Goal: Information Seeking & Learning: Learn about a topic

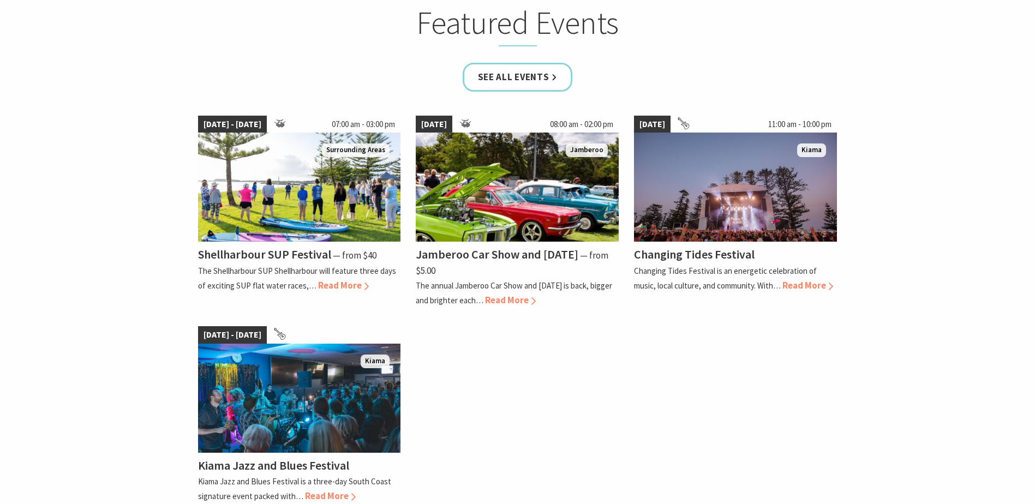
scroll to position [754, 0]
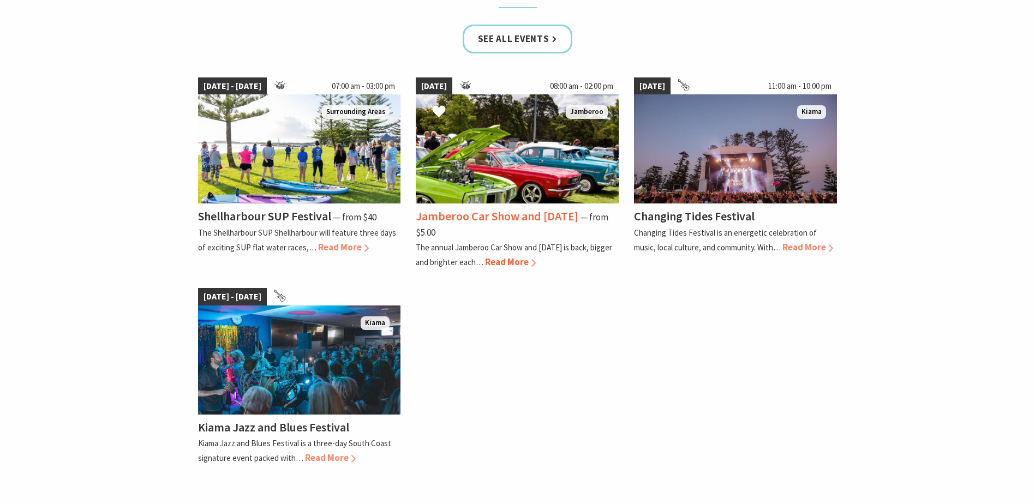
click at [526, 260] on span "Read More" at bounding box center [510, 262] width 51 height 12
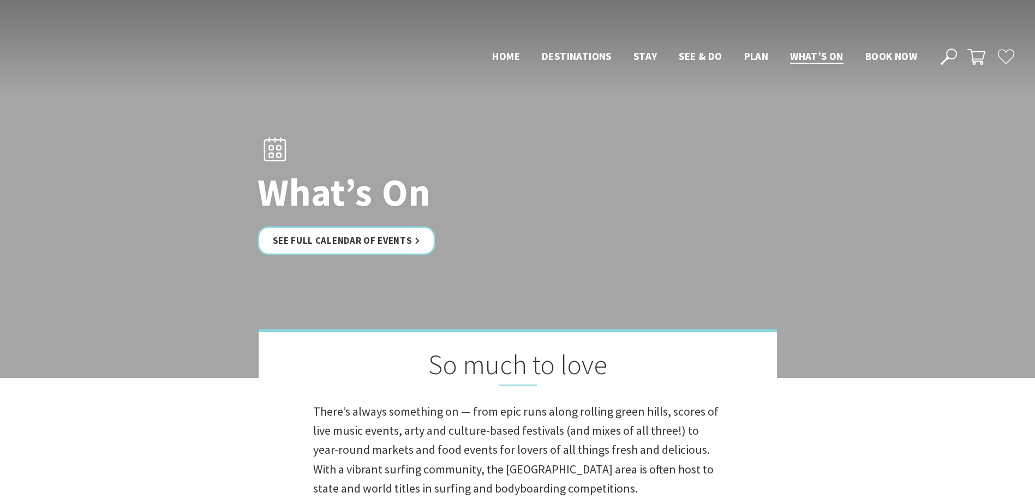
scroll to position [756, 0]
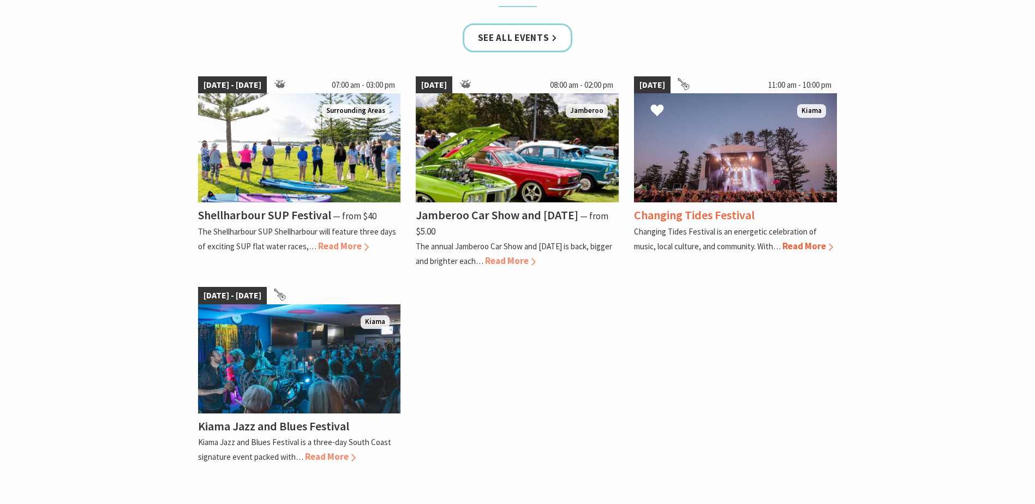
click at [828, 243] on span "Read More" at bounding box center [807, 246] width 51 height 12
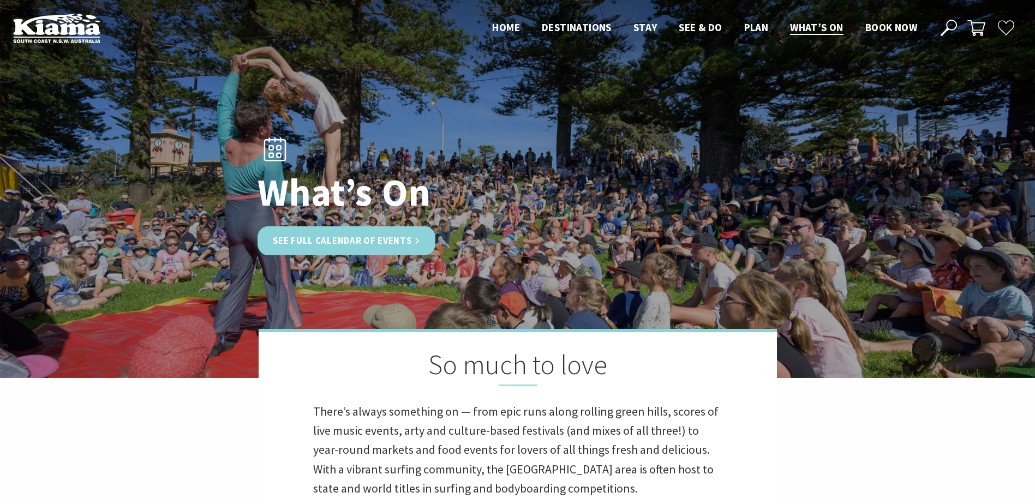
click at [366, 244] on link "See Full Calendar of Events" at bounding box center [346, 240] width 178 height 29
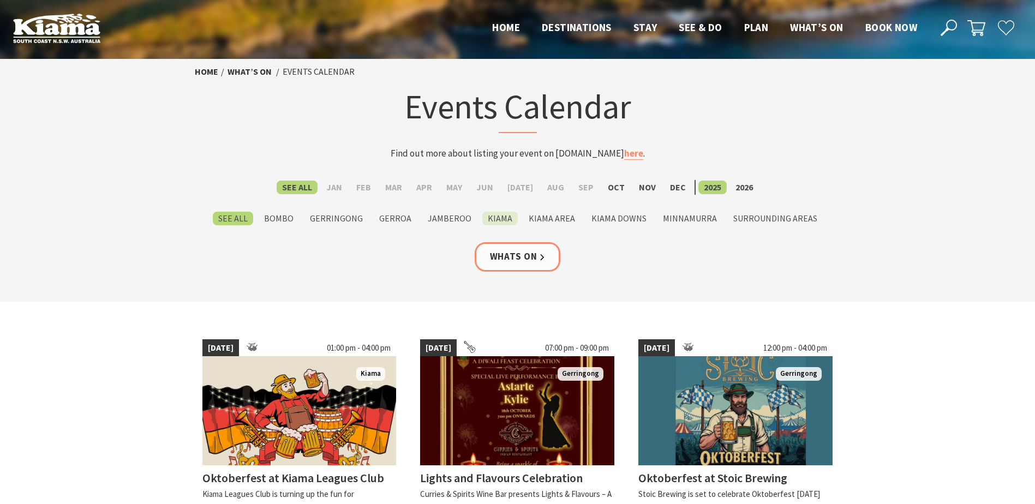
click at [508, 219] on label "Kiama" at bounding box center [499, 219] width 35 height 14
click at [0, 0] on input "Kiama" at bounding box center [0, 0] width 0 height 0
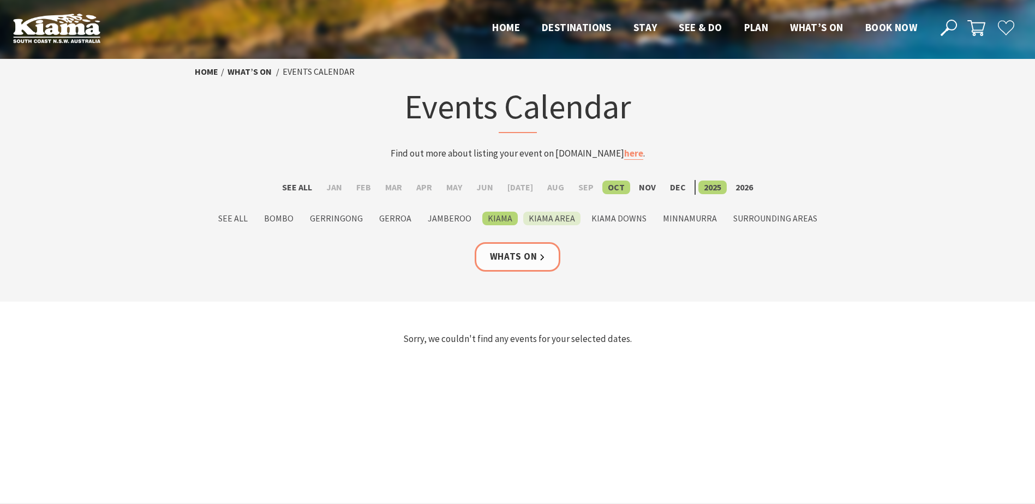
click at [555, 219] on label "Kiama Area" at bounding box center [551, 219] width 57 height 14
click at [0, 0] on input "Kiama Area" at bounding box center [0, 0] width 0 height 0
click at [361, 220] on label "Gerringong" at bounding box center [336, 219] width 64 height 14
click at [0, 0] on input "Gerringong" at bounding box center [0, 0] width 0 height 0
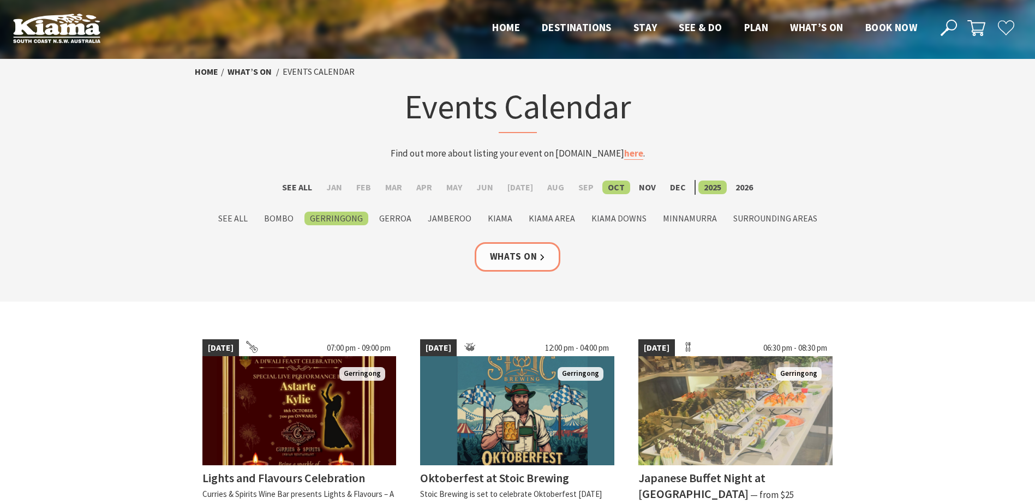
click at [399, 217] on label "Gerroa" at bounding box center [395, 219] width 43 height 14
click at [0, 0] on input "Gerroa" at bounding box center [0, 0] width 0 height 0
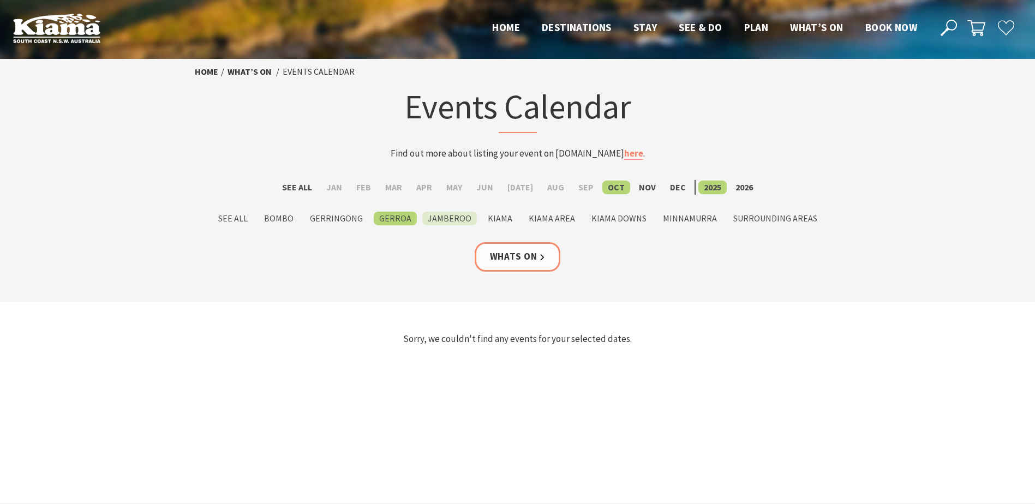
click at [460, 215] on label "Jamberoo" at bounding box center [449, 219] width 55 height 14
click at [0, 0] on input "Jamberoo" at bounding box center [0, 0] width 0 height 0
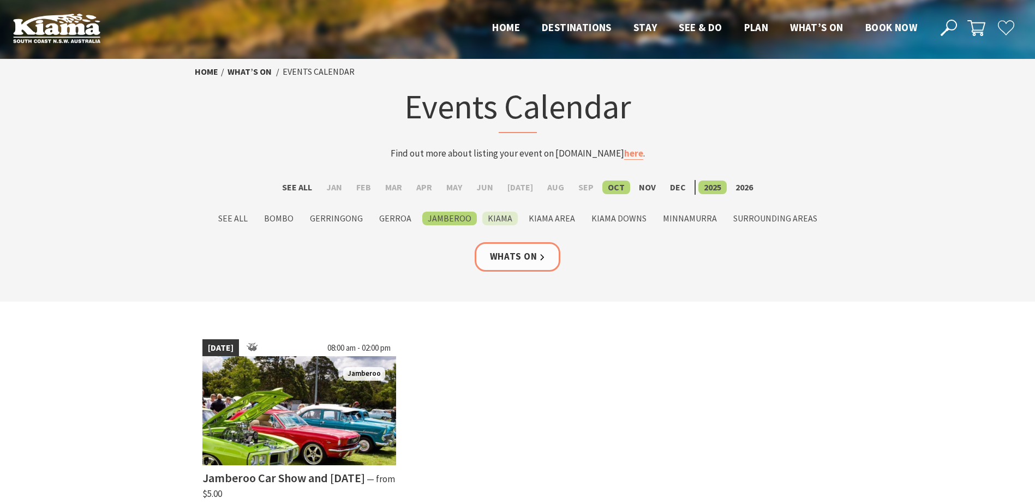
drag, startPoint x: 0, startPoint y: 0, endPoint x: 502, endPoint y: 215, distance: 546.0
click at [502, 215] on label "Kiama" at bounding box center [499, 219] width 35 height 14
click at [0, 0] on input "Kiama" at bounding box center [0, 0] width 0 height 0
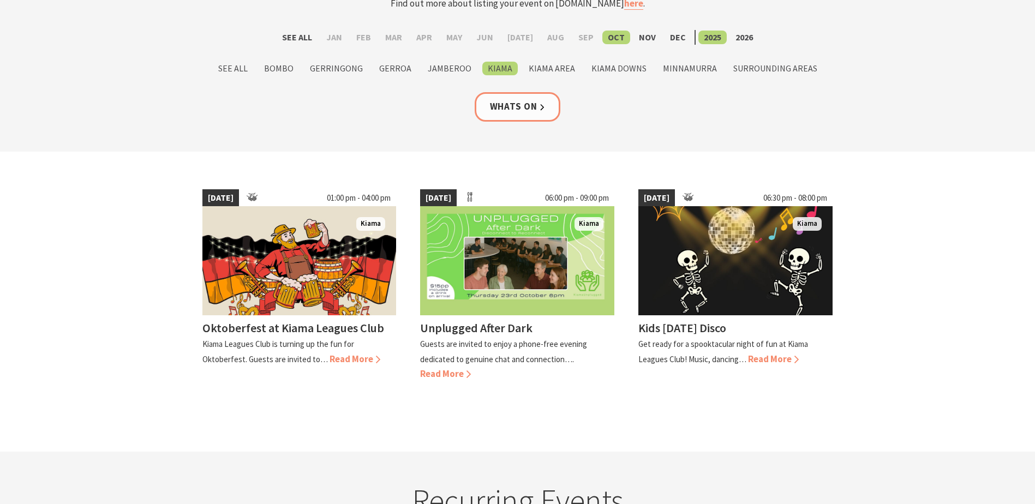
scroll to position [158, 0]
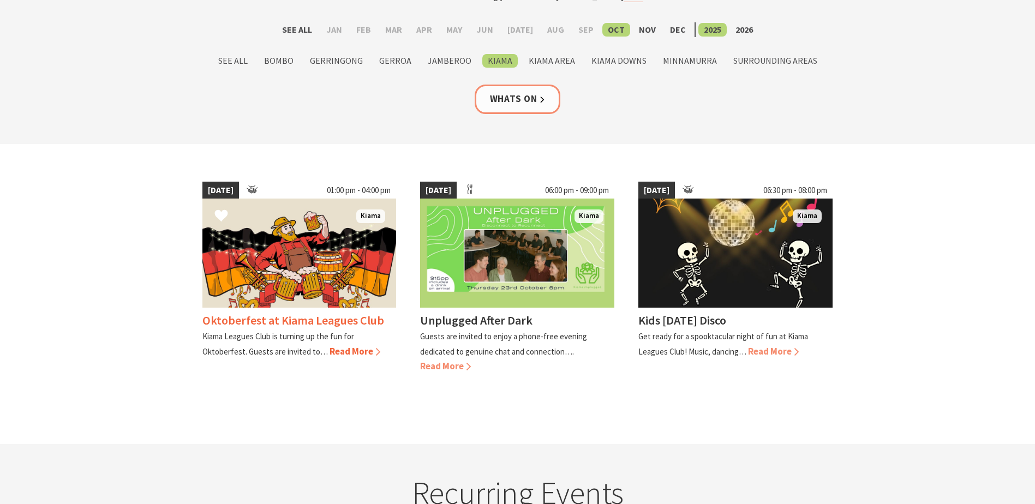
click at [363, 355] on span "Read More" at bounding box center [355, 351] width 51 height 12
